Goal: Use online tool/utility: Utilize a website feature to perform a specific function

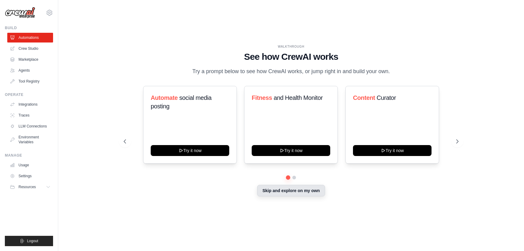
click at [299, 196] on button "Skip and explore on my own" at bounding box center [291, 191] width 68 height 12
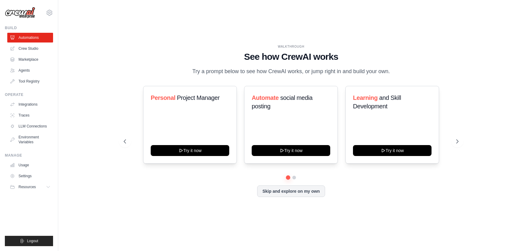
click at [149, 44] on div "WALKTHROUGH" at bounding box center [291, 46] width 335 height 5
click at [458, 147] on button at bounding box center [457, 141] width 12 height 12
click at [294, 196] on button "Skip and explore on my own" at bounding box center [291, 191] width 68 height 12
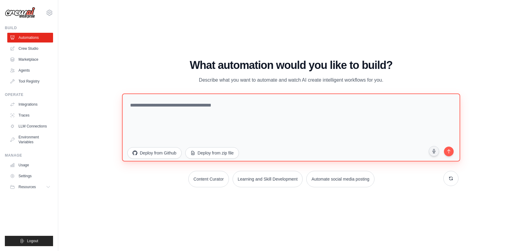
click at [279, 126] on textarea at bounding box center [291, 127] width 338 height 68
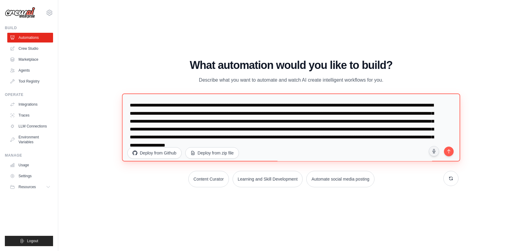
scroll to position [16, 0]
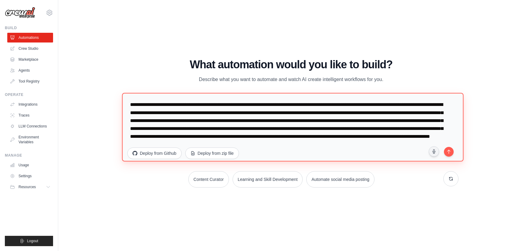
click at [148, 136] on textarea "**********" at bounding box center [292, 127] width 341 height 69
click at [221, 135] on textarea "**********" at bounding box center [292, 127] width 341 height 69
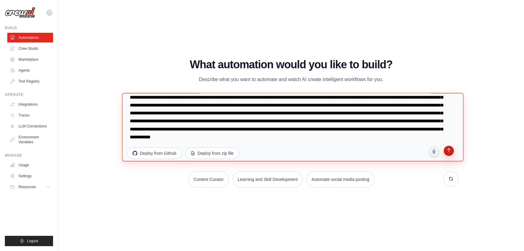
type textarea "**********"
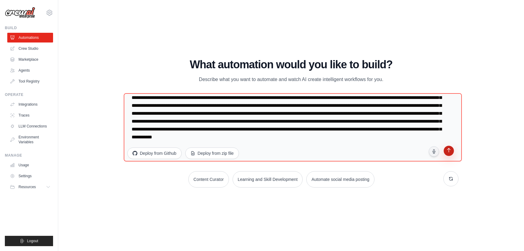
click at [450, 151] on icon "submit" at bounding box center [449, 151] width 6 height 6
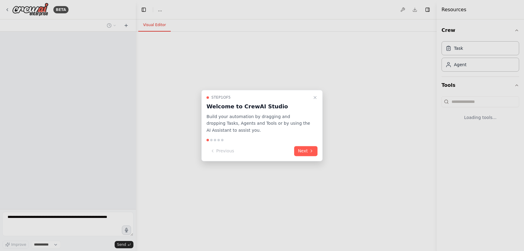
select select "****"
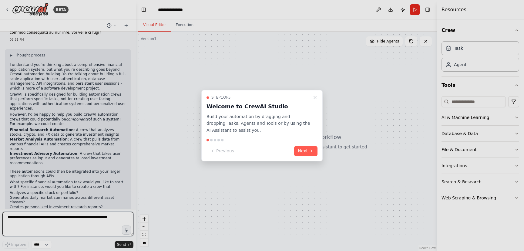
scroll to position [89, 0]
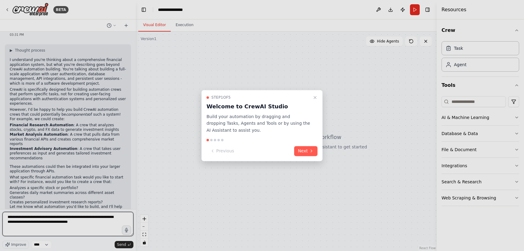
type textarea "**********"
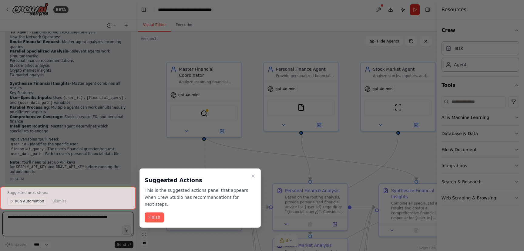
scroll to position [964, 0]
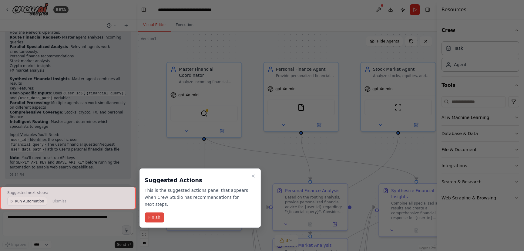
click at [160, 214] on button "Finish" at bounding box center [154, 217] width 19 height 10
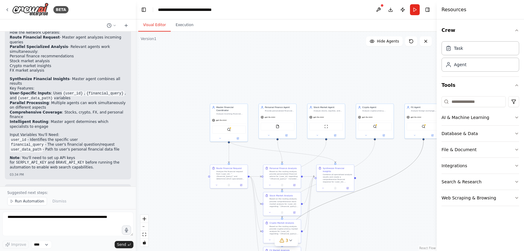
drag, startPoint x: 320, startPoint y: 205, endPoint x: 303, endPoint y: 139, distance: 67.9
click at [303, 139] on div ".deletable-edge-delete-btn { width: 20px; height: 20px; border: 0px solid #ffff…" at bounding box center [286, 141] width 301 height 219
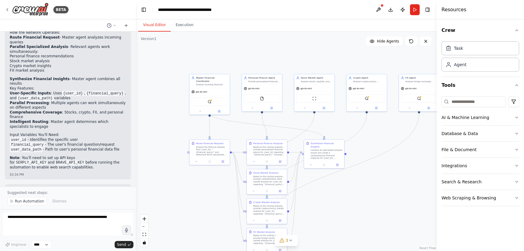
drag, startPoint x: 404, startPoint y: 6, endPoint x: 418, endPoint y: 141, distance: 135.7
click at [418, 141] on main "**********" at bounding box center [286, 125] width 301 height 251
click at [390, 11] on button "Download" at bounding box center [391, 9] width 10 height 11
click at [518, 117] on icon "button" at bounding box center [516, 117] width 5 height 5
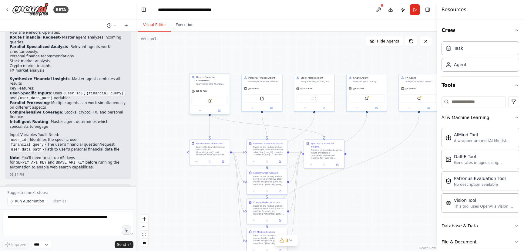
click at [226, 88] on div "gpt-4o-mini" at bounding box center [209, 90] width 40 height 7
click at [471, 51] on div "Task" at bounding box center [480, 48] width 78 height 14
click at [465, 71] on div "Agent" at bounding box center [480, 64] width 78 height 14
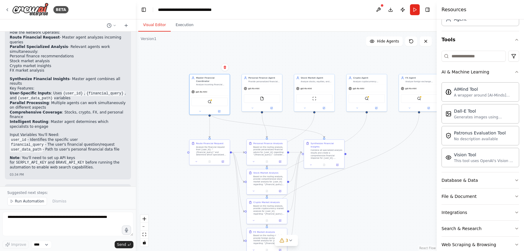
scroll to position [57, 0]
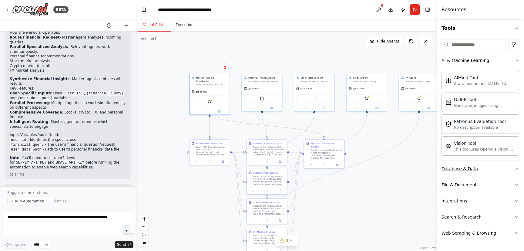
click at [465, 171] on div "Database & Data" at bounding box center [459, 169] width 36 height 6
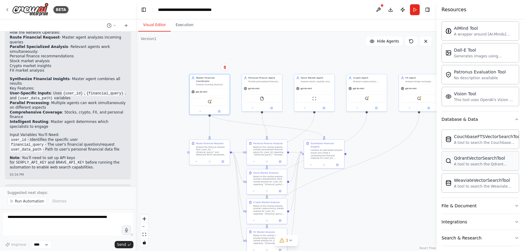
scroll to position [127, 0]
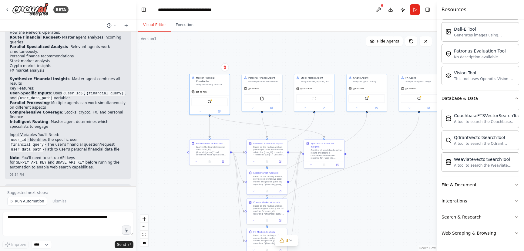
click at [473, 185] on div "File & Document" at bounding box center [458, 185] width 35 height 6
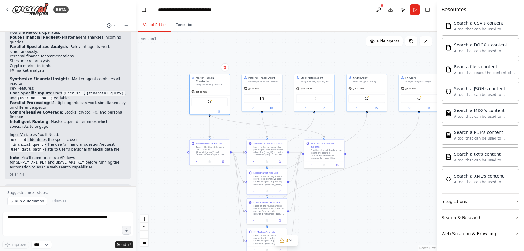
scroll to position [307, 0]
click at [468, 197] on button "Integrations" at bounding box center [480, 201] width 78 height 16
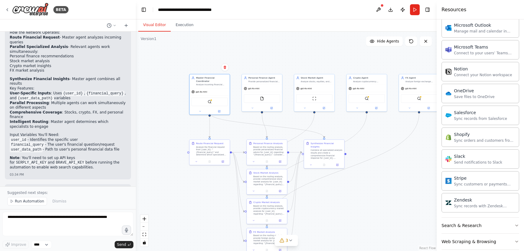
scroll to position [770, 0]
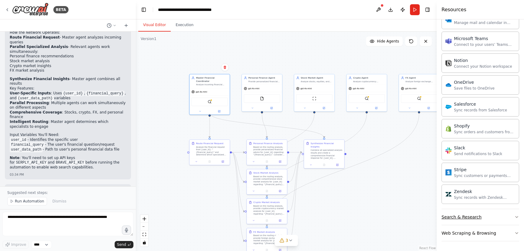
click at [473, 219] on div "Search & Research" at bounding box center [461, 217] width 40 height 6
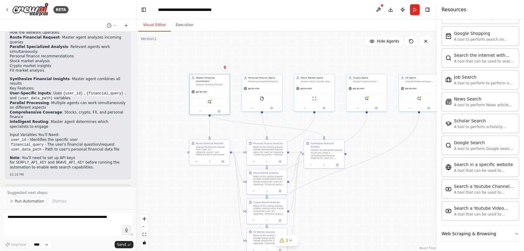
scroll to position [1081, 0]
click at [469, 235] on div "Web Scraping & Browsing" at bounding box center [468, 233] width 55 height 6
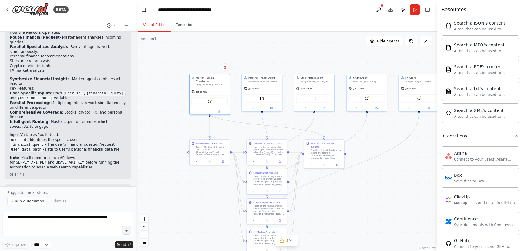
scroll to position [371, 0]
click at [515, 138] on icon "button" at bounding box center [516, 136] width 5 height 5
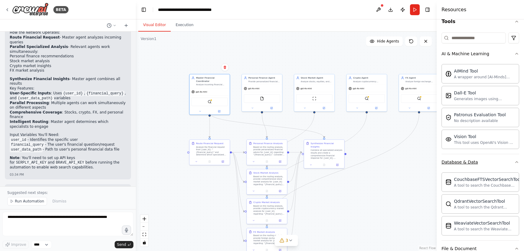
scroll to position [42, 0]
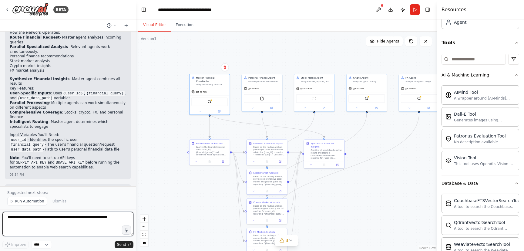
click at [103, 216] on textarea at bounding box center [67, 224] width 131 height 24
click at [387, 143] on div ".deletable-edge-delete-btn { width: 20px; height: 20px; border: 0px solid #ffff…" at bounding box center [286, 141] width 301 height 219
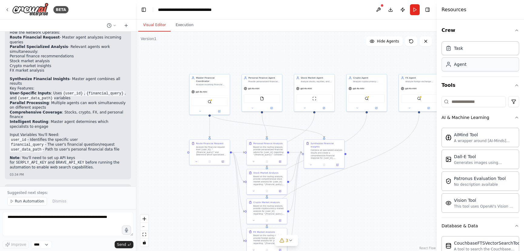
click at [464, 66] on div "Agent" at bounding box center [460, 64] width 12 height 6
click at [219, 90] on div "gpt-4o-mini" at bounding box center [209, 90] width 40 height 7
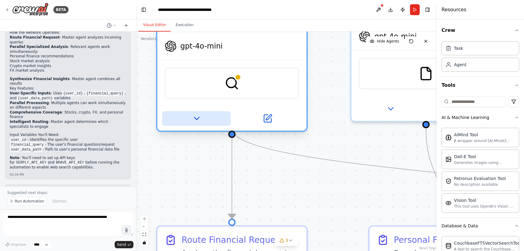
click at [201, 111] on button at bounding box center [196, 118] width 69 height 15
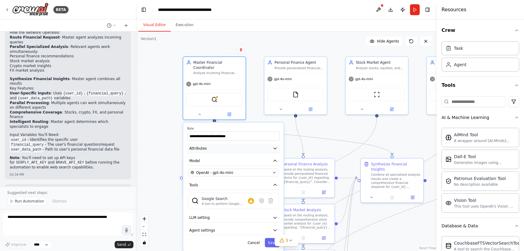
click at [207, 144] on button "Attributes" at bounding box center [233, 148] width 92 height 9
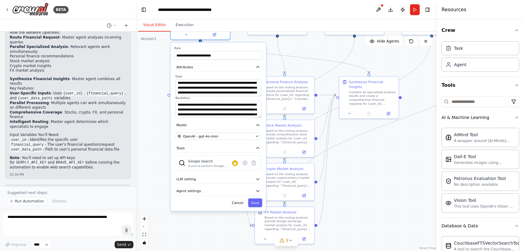
drag, startPoint x: 160, startPoint y: 172, endPoint x: 150, endPoint y: 106, distance: 66.5
click at [150, 107] on div ".deletable-edge-delete-btn { width: 20px; height: 20px; border: 0px solid #ffff…" at bounding box center [286, 141] width 301 height 219
click at [217, 178] on button "LLM setting" at bounding box center [218, 179] width 88 height 9
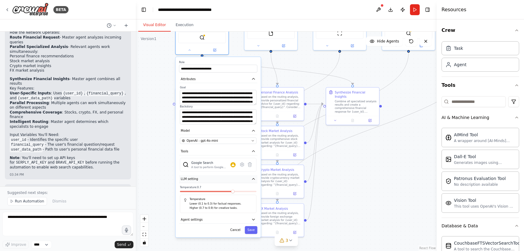
click at [217, 178] on button "LLM setting" at bounding box center [218, 179] width 78 height 8
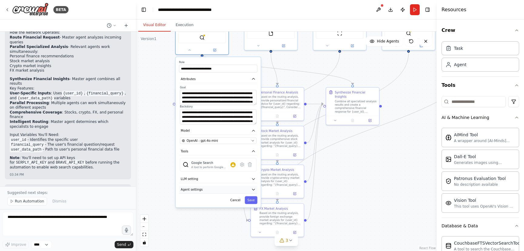
click at [213, 187] on button "Agent settings" at bounding box center [218, 190] width 78 height 8
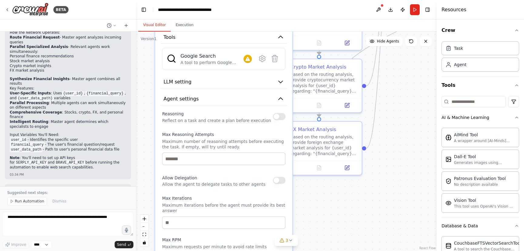
drag, startPoint x: 405, startPoint y: 169, endPoint x: 407, endPoint y: 77, distance: 91.3
click at [407, 77] on div ".deletable-edge-delete-btn { width: 20px; height: 20px; border: 0px solid #ffff…" at bounding box center [286, 141] width 301 height 219
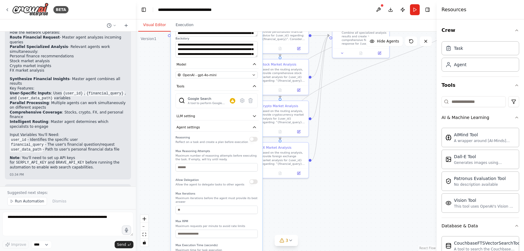
click at [236, 154] on p "Maximum number of reasoning attempts before executing the task. If empty, will …" at bounding box center [217, 157] width 82 height 7
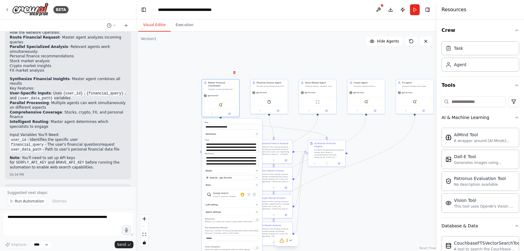
drag, startPoint x: 337, startPoint y: 121, endPoint x: 337, endPoint y: 199, distance: 78.2
click at [337, 199] on div ".deletable-edge-delete-btn { width: 20px; height: 20px; border: 0px solid #ffff…" at bounding box center [286, 141] width 301 height 219
click at [213, 112] on div "**********" at bounding box center [221, 97] width 38 height 38
click at [212, 110] on button at bounding box center [211, 112] width 17 height 4
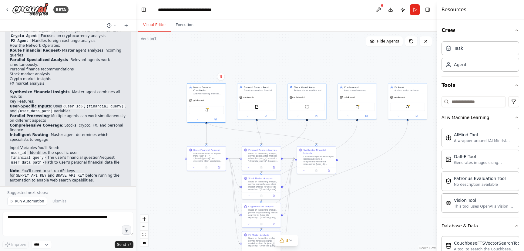
scroll to position [964, 0]
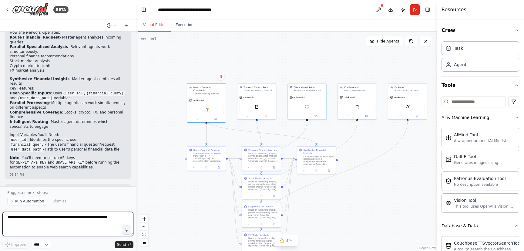
click at [62, 218] on textarea at bounding box center [67, 224] width 131 height 24
type textarea "*"
type textarea "**********"
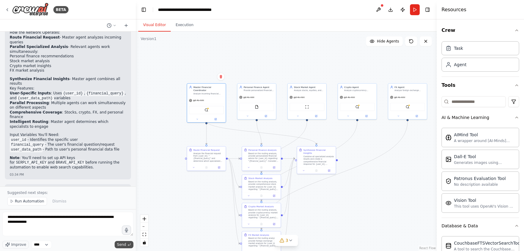
click at [119, 243] on span "Send" at bounding box center [121, 244] width 9 height 5
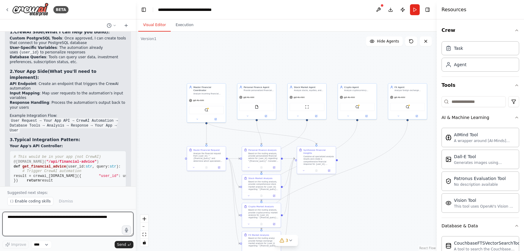
scroll to position [1362, 0]
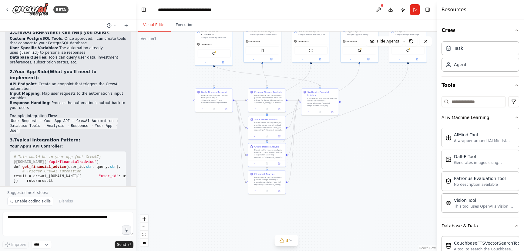
drag, startPoint x: 380, startPoint y: 139, endPoint x: 381, endPoint y: 85, distance: 54.0
click at [381, 85] on div ".deletable-edge-delete-btn { width: 20px; height: 20px; border: 0px solid #ffff…" at bounding box center [286, 141] width 301 height 219
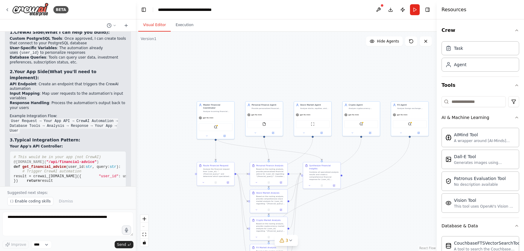
drag, startPoint x: 359, startPoint y: 142, endPoint x: 359, endPoint y: 212, distance: 69.4
click at [359, 212] on div ".deletable-edge-delete-btn { width: 20px; height: 20px; border: 0px solid #ffff…" at bounding box center [286, 141] width 301 height 219
